Goal: Information Seeking & Learning: Learn about a topic

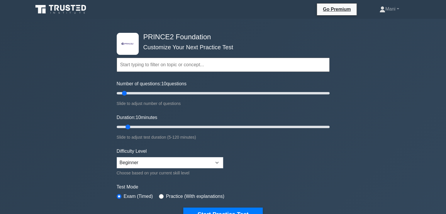
scroll to position [29, 0]
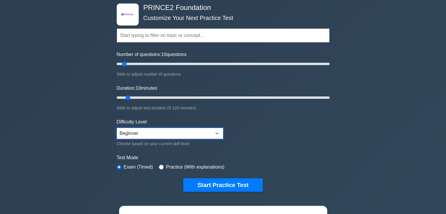
click at [216, 132] on select "Beginner Intermediate Expert" at bounding box center [170, 133] width 106 height 11
select select "intermediate"
click at [117, 128] on select "Beginner Intermediate Expert" at bounding box center [170, 133] width 106 height 11
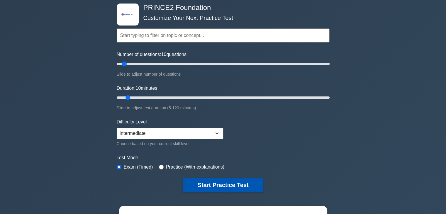
click at [231, 180] on button "Start Practice Test" at bounding box center [222, 184] width 79 height 13
click at [223, 186] on button "Start Practice Test" at bounding box center [222, 184] width 79 height 13
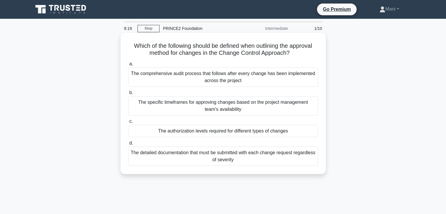
click at [278, 132] on div "The authorization levels required for different types of changes" at bounding box center [223, 131] width 190 height 12
click at [128, 123] on input "c. The authorization levels required for different types of changes" at bounding box center [128, 122] width 0 height 4
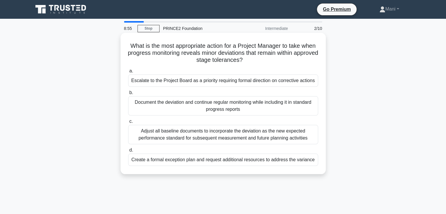
click at [250, 103] on div "Document the deviation and continue regular monitoring while including it in st…" at bounding box center [223, 105] width 190 height 19
click at [128, 95] on input "b. Document the deviation and continue regular monitoring while including it in…" at bounding box center [128, 93] width 0 height 4
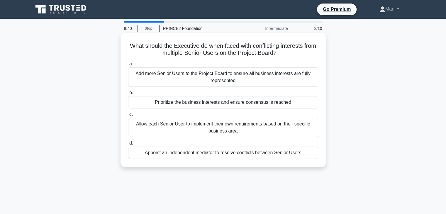
click at [287, 151] on div "Appoint an independent mediator to resolve conflicts between Senior Users" at bounding box center [223, 152] width 190 height 12
click at [128, 145] on input "d. Appoint an independent mediator to resolve conflicts between Senior Users" at bounding box center [128, 143] width 0 height 4
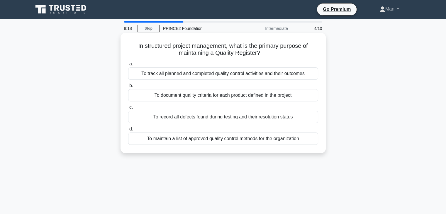
click at [295, 140] on div "To maintain a list of approved quality control methods for the organization" at bounding box center [223, 138] width 190 height 12
click at [128, 131] on input "d. To maintain a list of approved quality control methods for the organization" at bounding box center [128, 129] width 0 height 4
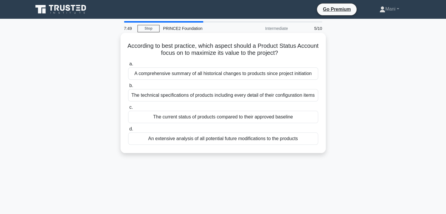
click at [272, 139] on div "An extensive analysis of all potential future modifications to the products" at bounding box center [223, 138] width 190 height 12
click at [128, 131] on input "d. An extensive analysis of all potential future modifications to the products" at bounding box center [128, 129] width 0 height 4
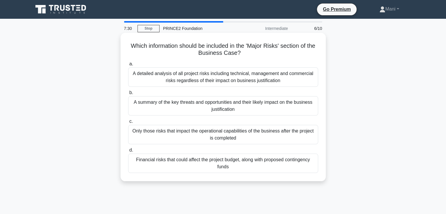
click at [272, 140] on div "Only those risks that impact the operational capabilities of the business after…" at bounding box center [223, 134] width 190 height 19
click at [128, 123] on input "c. Only those risks that impact the operational capabilities of the business af…" at bounding box center [128, 122] width 0 height 4
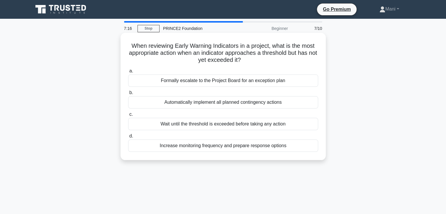
click at [282, 145] on div "Increase monitoring frequency and prepare response options" at bounding box center [223, 145] width 190 height 12
click at [128, 138] on input "d. Increase monitoring frequency and prepare response options" at bounding box center [128, 136] width 0 height 4
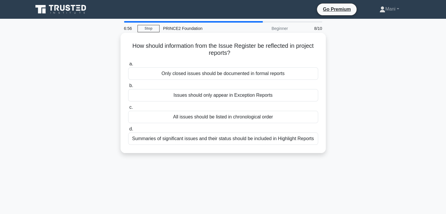
click at [269, 118] on div "All issues should be listed in chronological order" at bounding box center [223, 117] width 190 height 12
click at [128, 109] on input "c. All issues should be listed in chronological order" at bounding box center [128, 107] width 0 height 4
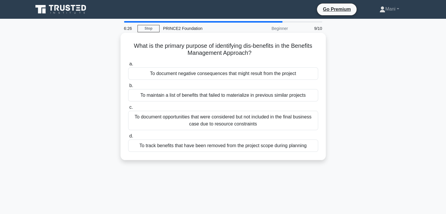
click at [297, 145] on div "To track benefits that have been removed from the project scope during planning" at bounding box center [223, 145] width 190 height 12
click at [128, 138] on input "d. To track benefits that have been removed from the project scope during plann…" at bounding box center [128, 136] width 0 height 4
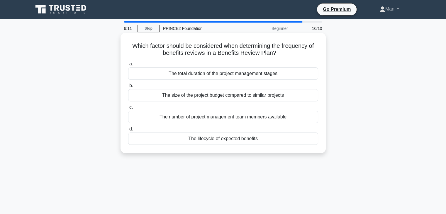
click at [261, 139] on div "The lifecycle of expected benefits" at bounding box center [223, 138] width 190 height 12
click at [128, 131] on input "d. The lifecycle of expected benefits" at bounding box center [128, 129] width 0 height 4
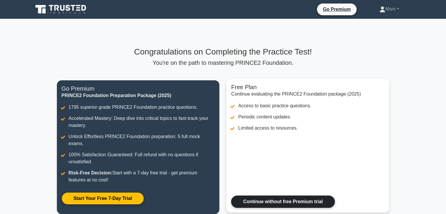
click at [317, 195] on link "Continue without free Premium trial" at bounding box center [282, 201] width 103 height 12
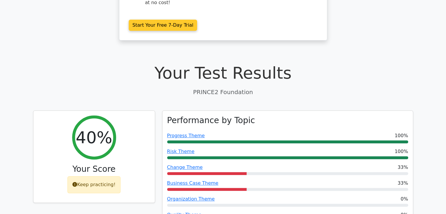
scroll to position [146, 0]
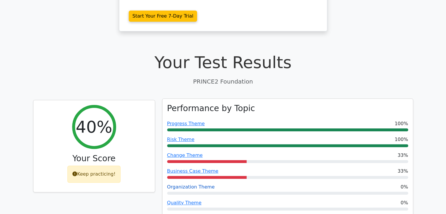
click at [205, 184] on link "Organization Theme" at bounding box center [191, 187] width 48 height 6
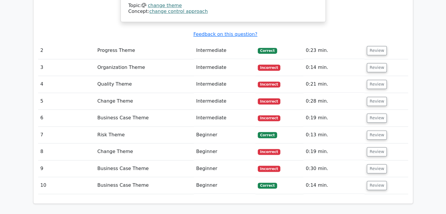
scroll to position [791, 0]
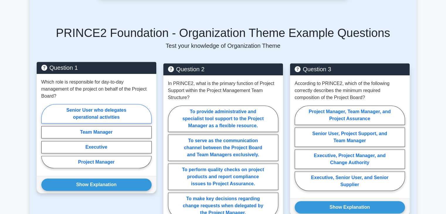
scroll to position [264, 0]
